Goal: Book appointment/travel/reservation

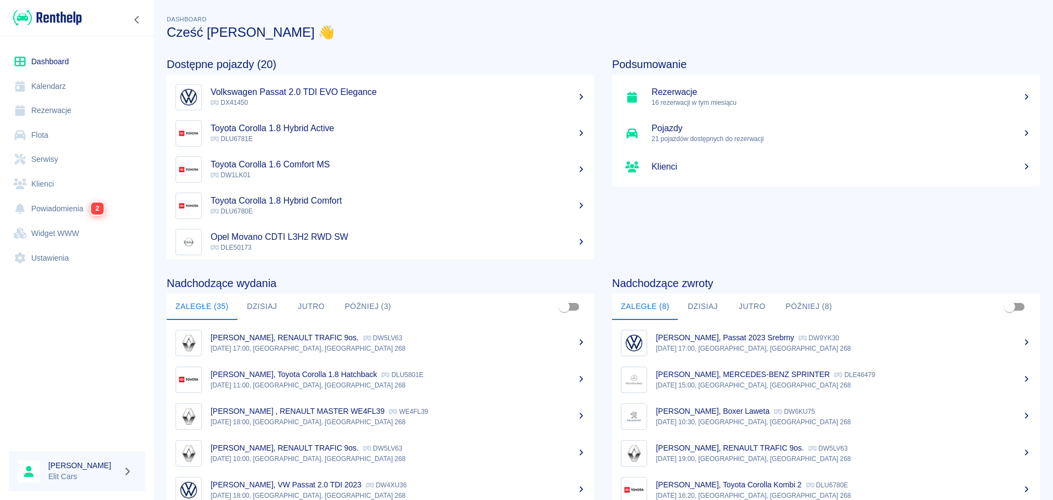
click at [32, 116] on link "Rezerwacje" at bounding box center [77, 110] width 137 height 25
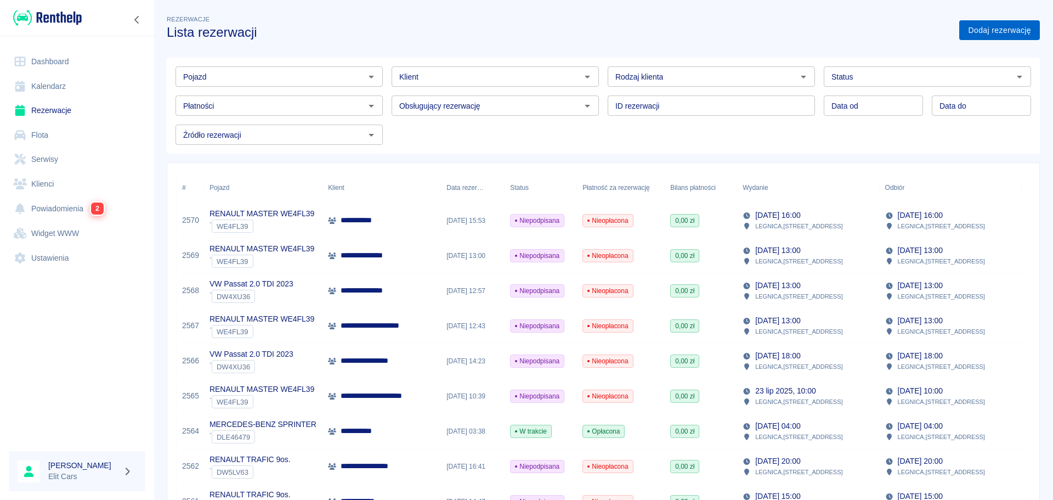
click at [1001, 26] on link "Dodaj rezerwację" at bounding box center [999, 30] width 81 height 20
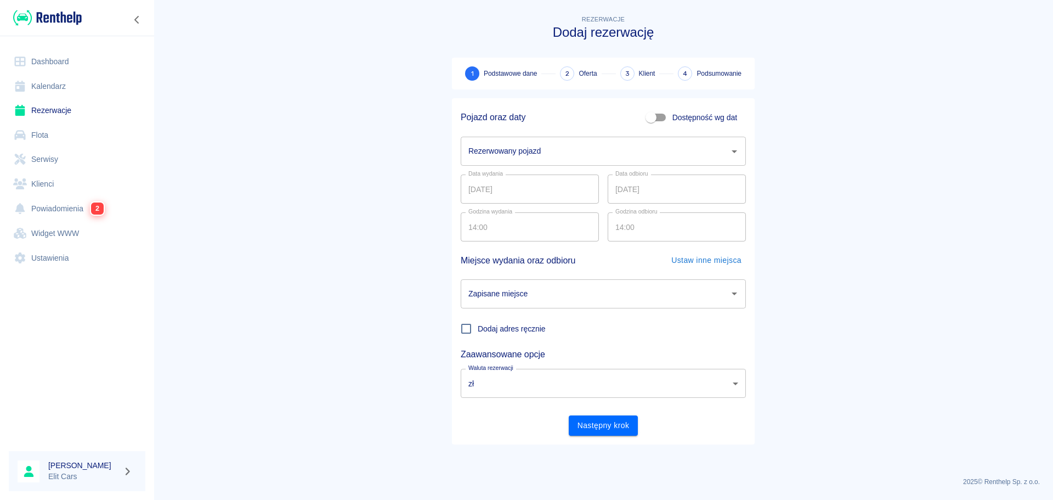
click at [528, 152] on input "Rezerwowany pojazd" at bounding box center [595, 151] width 259 height 19
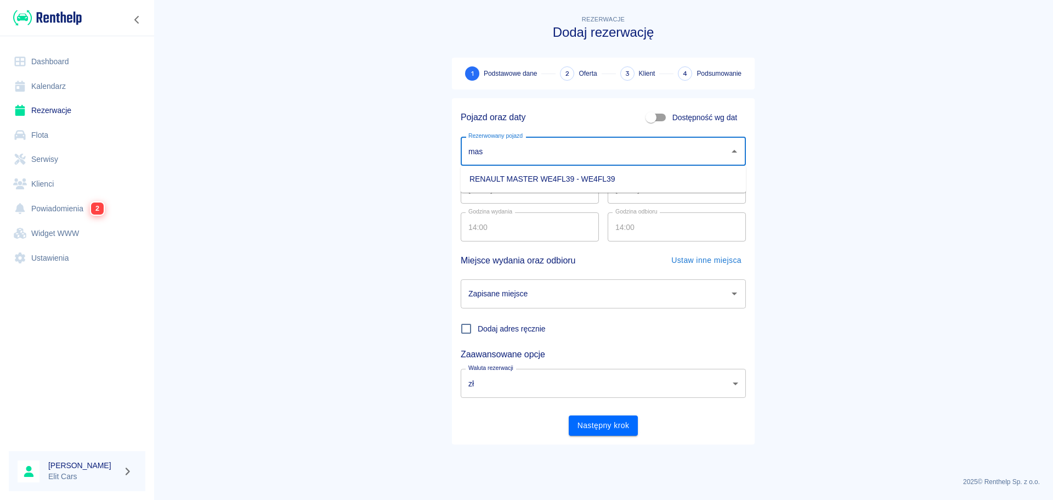
click at [566, 177] on li "RENAULT MASTER WE4FL39 - WE4FL39" at bounding box center [603, 179] width 285 height 18
type input "RENAULT MASTER WE4FL39 - WE4FL39"
click at [562, 187] on input "[DATE]" at bounding box center [530, 188] width 138 height 29
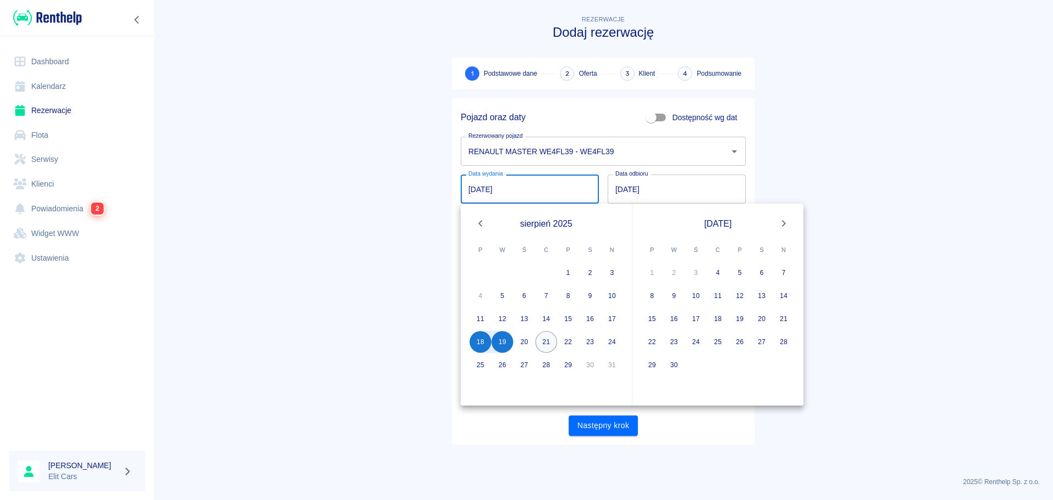
click at [544, 342] on button "21" at bounding box center [546, 342] width 22 height 22
type input "[DATE]"
type input "DD.MM.YYYY"
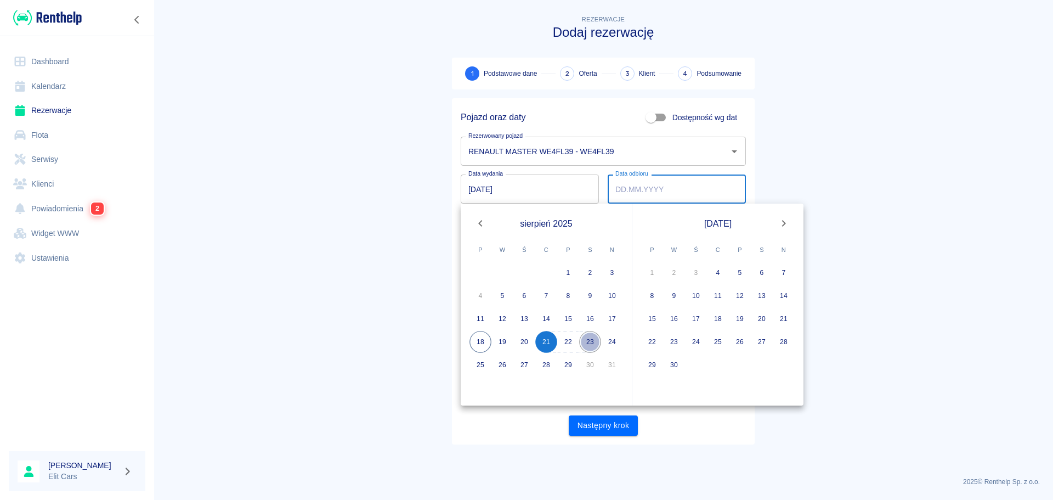
click at [592, 341] on button "23" at bounding box center [590, 342] width 22 height 22
type input "[DATE]"
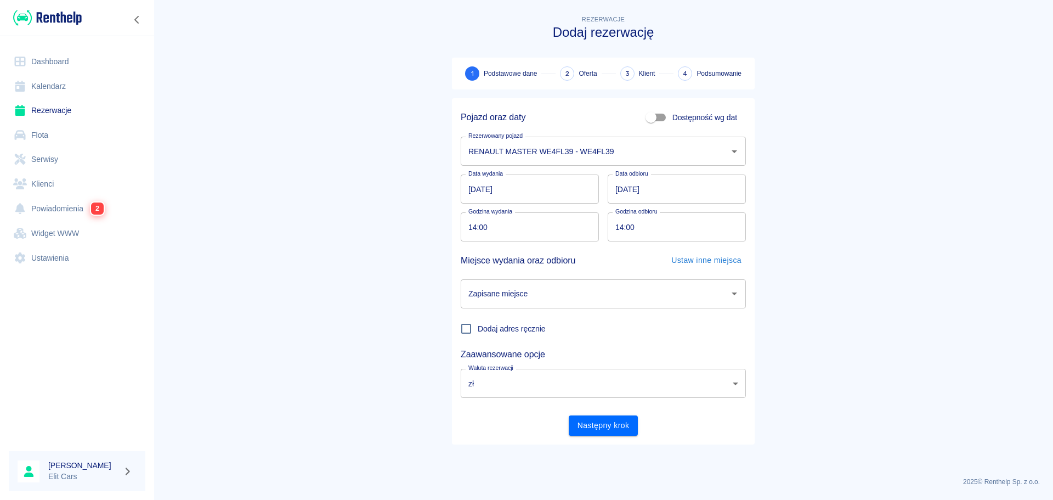
click at [469, 224] on input "14:00" at bounding box center [526, 226] width 131 height 29
type input "18:00"
click at [616, 229] on input "14:00" at bounding box center [673, 226] width 131 height 29
type input "17:00"
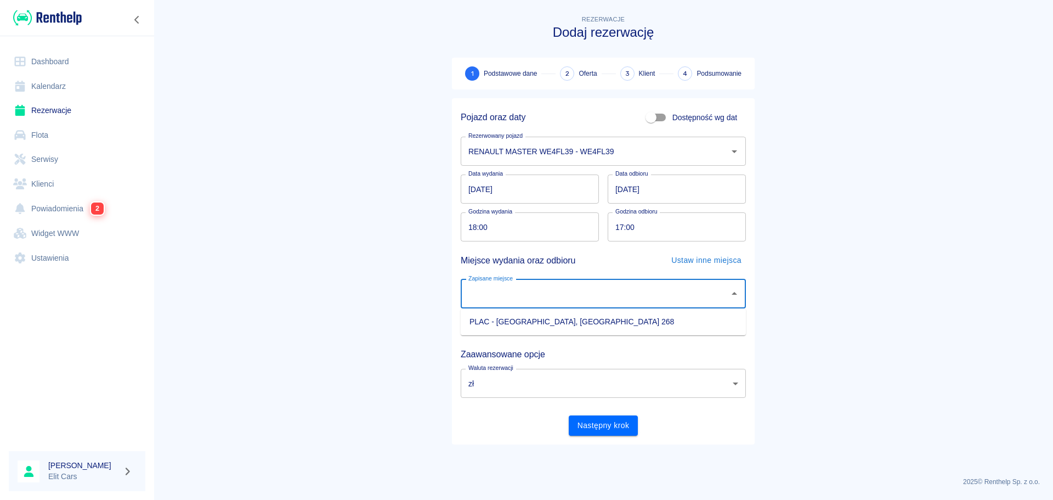
click at [535, 300] on input "Zapisane miejsce" at bounding box center [595, 293] width 259 height 19
click at [522, 318] on li "PLAC - [GEOGRAPHIC_DATA], [GEOGRAPHIC_DATA] 268" at bounding box center [603, 322] width 285 height 18
type input "PLAC - [GEOGRAPHIC_DATA], [GEOGRAPHIC_DATA] 268"
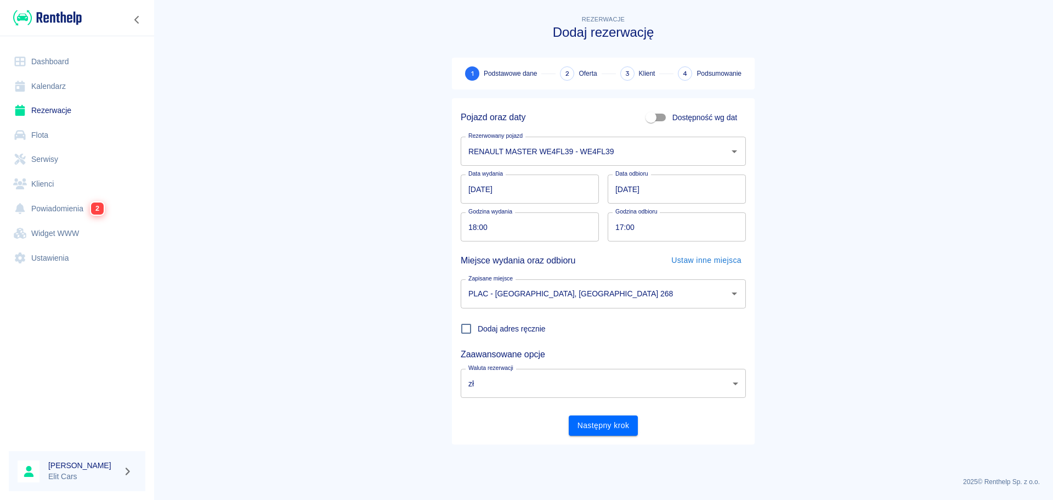
click at [863, 335] on main "Rezerwacje Dodaj rezerwację 1 Podstawowe dane 2 Oferta 3 Klient 4 Podsumowanie …" at bounding box center [604, 240] width 900 height 455
drag, startPoint x: 595, startPoint y: 431, endPoint x: 586, endPoint y: 428, distance: 8.7
click at [595, 430] on button "Następny krok" at bounding box center [604, 425] width 70 height 20
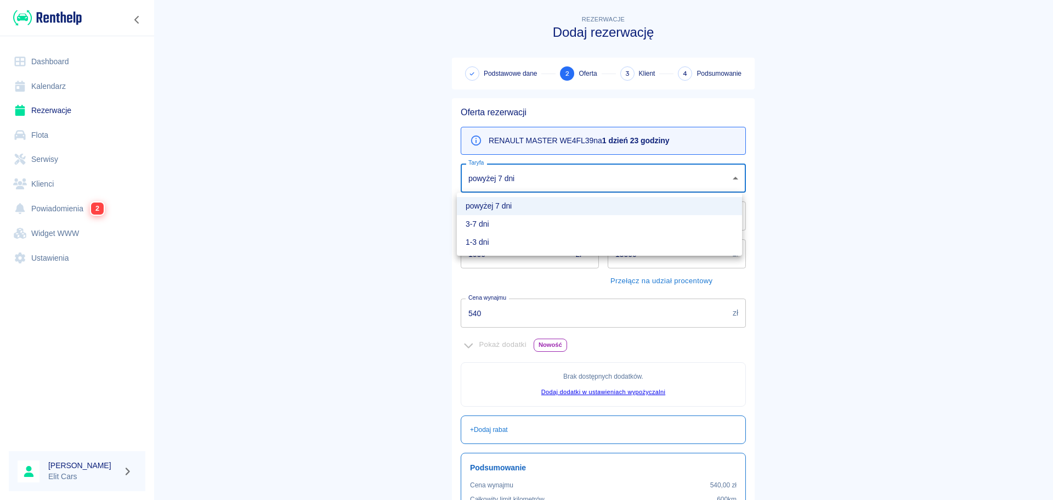
click at [503, 181] on body "Używamy plików Cookies, by zapewnić Ci najlepsze możliwe doświadczenie. Aby dow…" at bounding box center [526, 250] width 1053 height 500
click at [489, 239] on li "1-3 dni" at bounding box center [599, 242] width 285 height 18
type input "c0a338cc-05f4-4250-9dfe-e65fe9d48829"
type input "660"
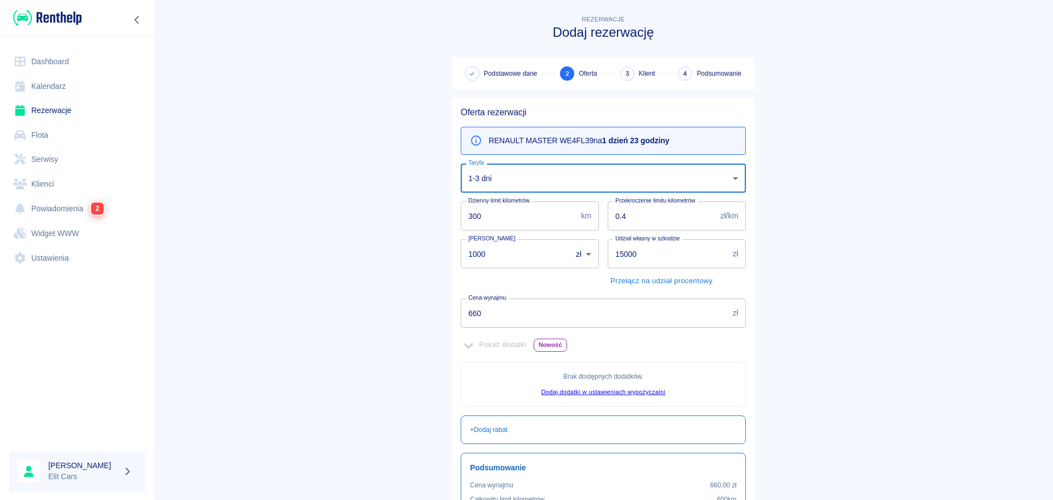
click at [871, 126] on main "Rezerwacje Dodaj rezerwację Podstawowe dane 2 Oferta 3 Klient 4 Podsumowanie Of…" at bounding box center [604, 307] width 900 height 589
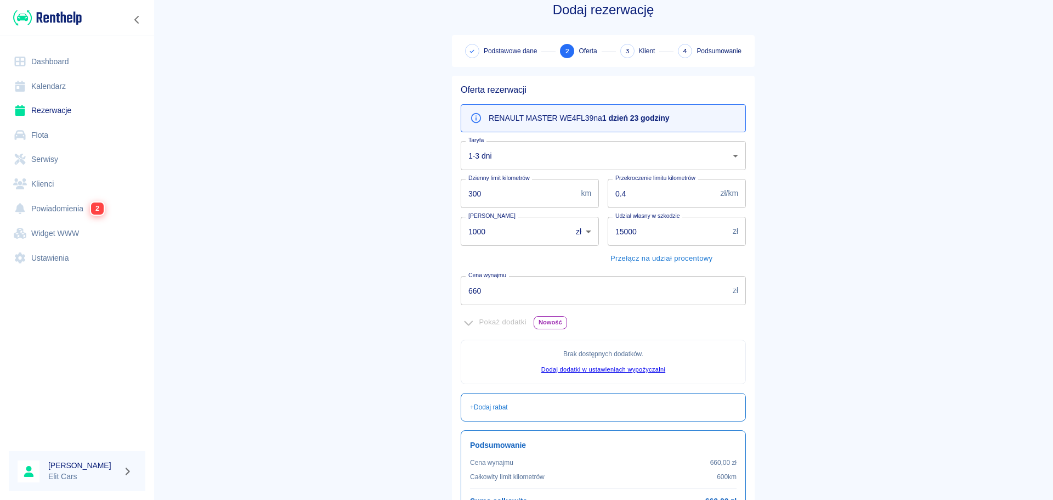
scroll to position [134, 0]
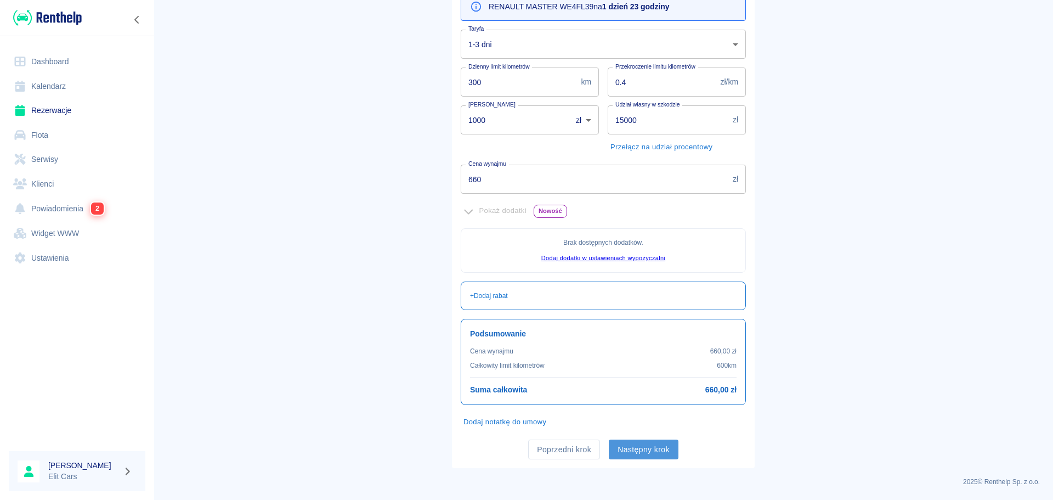
click at [662, 449] on button "Następny krok" at bounding box center [644, 449] width 70 height 20
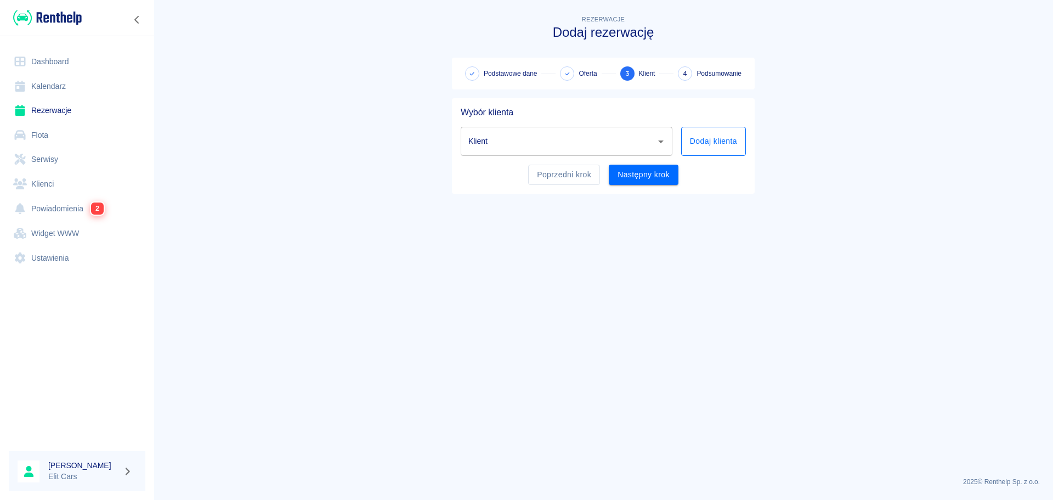
click at [730, 149] on button "Dodaj klienta" at bounding box center [713, 141] width 65 height 29
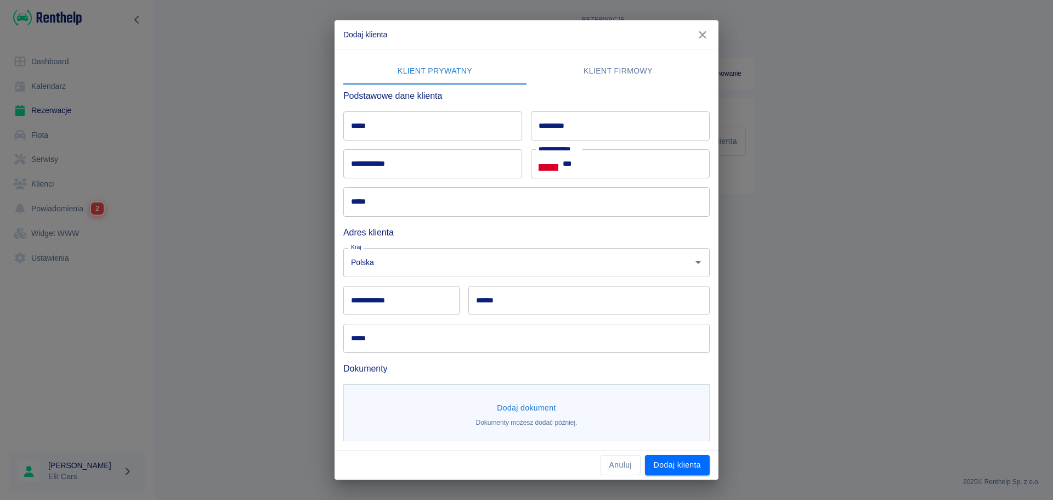
click at [378, 120] on input "*****" at bounding box center [432, 125] width 179 height 29
type input "*****"
type input "**********"
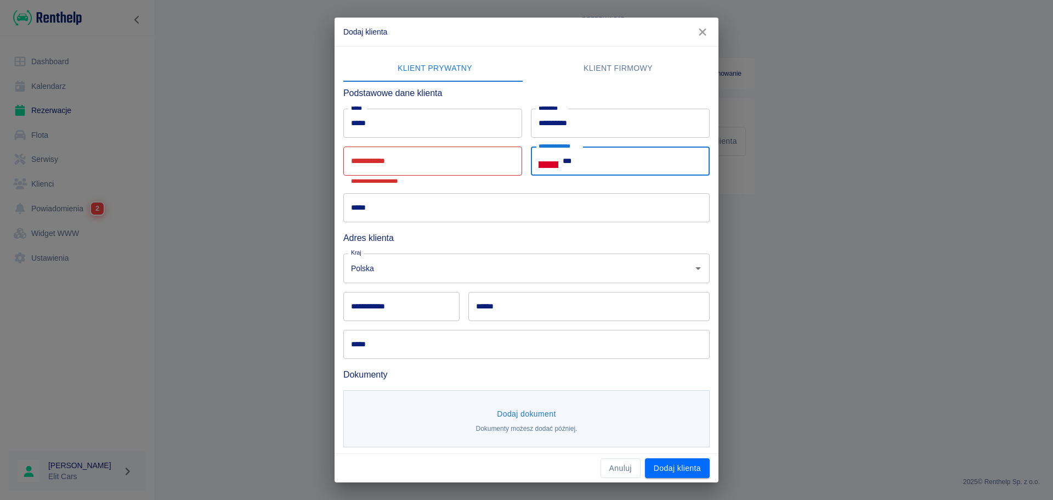
click at [663, 161] on input "***" at bounding box center [636, 160] width 147 height 29
click at [661, 166] on input "***" at bounding box center [636, 160] width 147 height 29
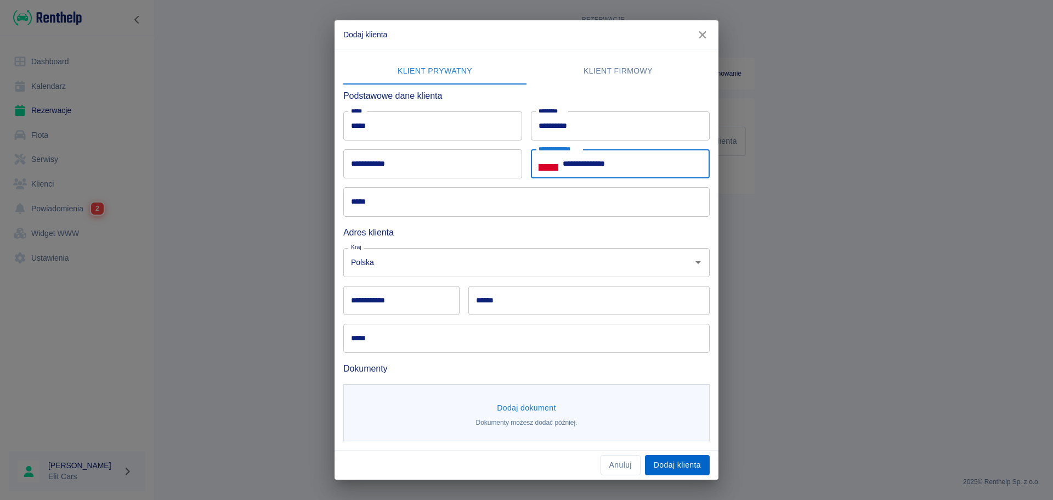
type input "**********"
click at [692, 466] on button "Dodaj klienta" at bounding box center [677, 465] width 65 height 20
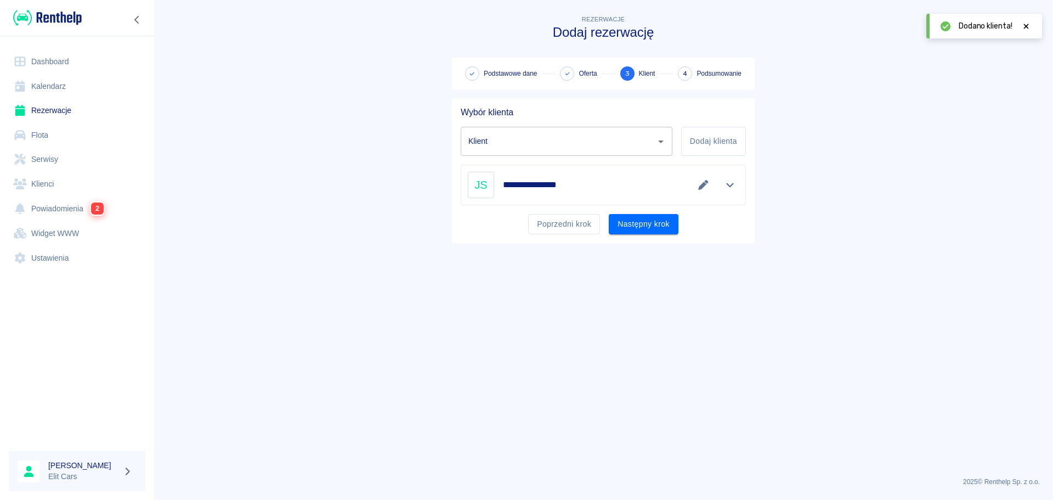
type input "[PERSON_NAME] ([PHONE_NUMBER])"
click at [667, 222] on button "Następny krok" at bounding box center [644, 224] width 70 height 20
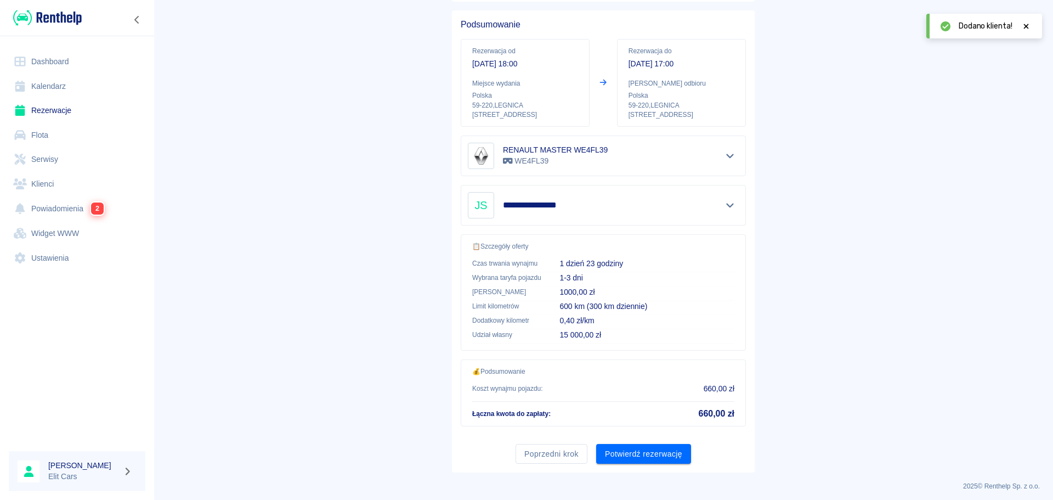
scroll to position [92, 0]
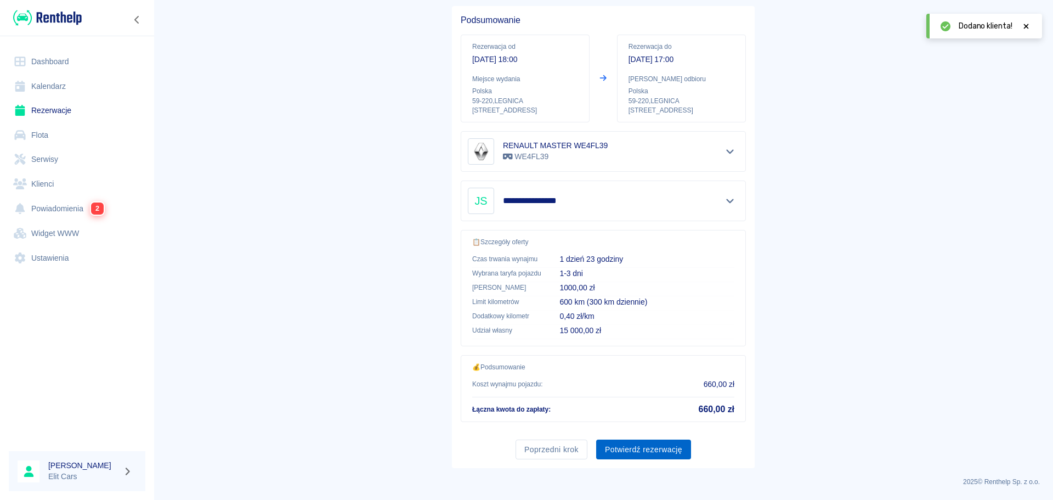
click at [673, 453] on button "Potwierdź rezerwację" at bounding box center [643, 449] width 95 height 20
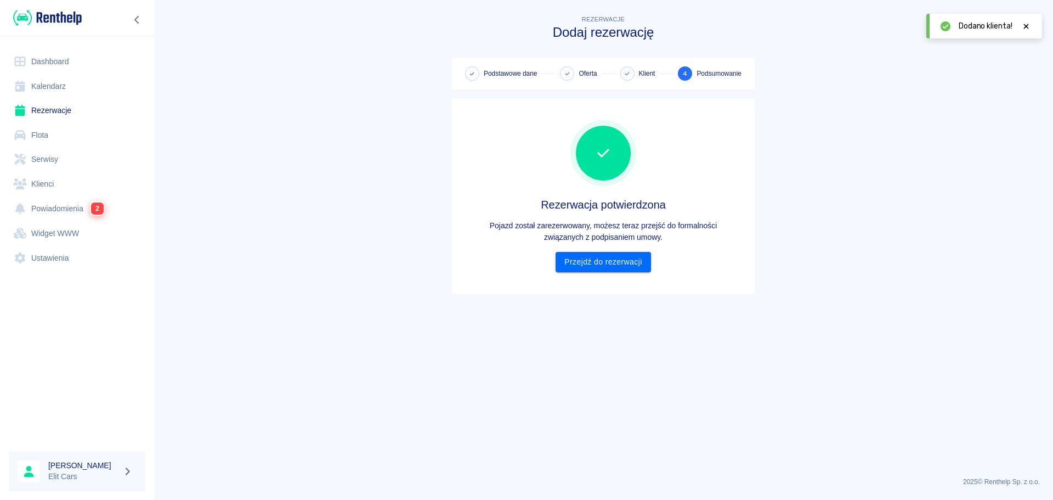
scroll to position [0, 0]
click at [286, 102] on main "Rezerwacje Dodaj rezerwację Podstawowe dane Oferta Klient 4 Podsumowanie Rezerw…" at bounding box center [604, 240] width 900 height 455
click at [366, 218] on main "Rezerwacje Dodaj rezerwację Podstawowe dane Oferta Klient 4 Podsumowanie Rezerw…" at bounding box center [604, 240] width 900 height 455
click at [899, 268] on main "Rezerwacje Dodaj rezerwację Podstawowe dane Oferta Klient 4 Podsumowanie Rezerw…" at bounding box center [604, 240] width 900 height 455
click at [328, 142] on main "Rezerwacje Dodaj rezerwację Podstawowe dane Oferta Klient 4 Podsumowanie Rezerw…" at bounding box center [604, 240] width 900 height 455
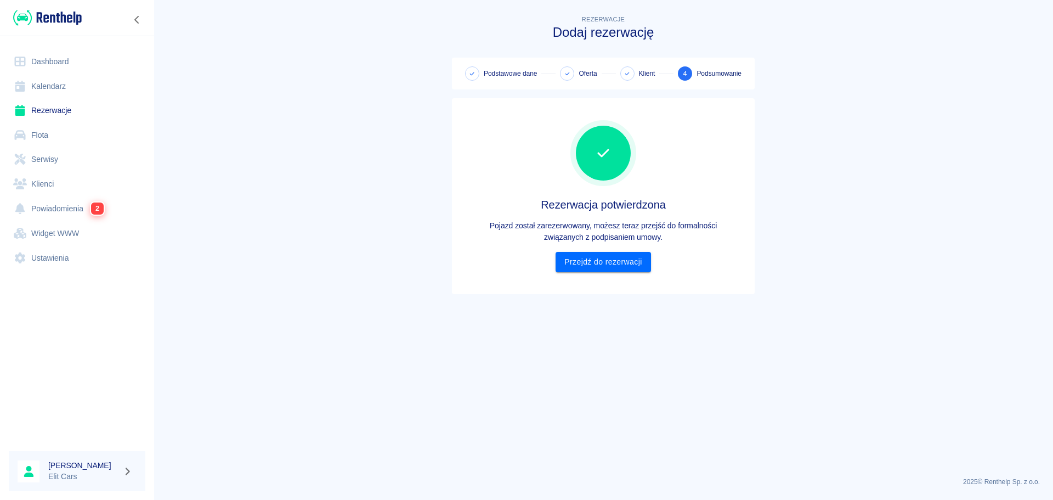
drag, startPoint x: 868, startPoint y: 285, endPoint x: 729, endPoint y: 304, distance: 141.3
click at [729, 305] on main "Rezerwacje Dodaj rezerwację Podstawowe dane Oferta Klient 4 Podsumowanie Rezerw…" at bounding box center [604, 240] width 900 height 455
click at [731, 302] on main "Rezerwacje Dodaj rezerwację Podstawowe dane Oferta Klient 4 Podsumowanie Rezerw…" at bounding box center [604, 240] width 900 height 455
